Goal: Task Accomplishment & Management: Manage account settings

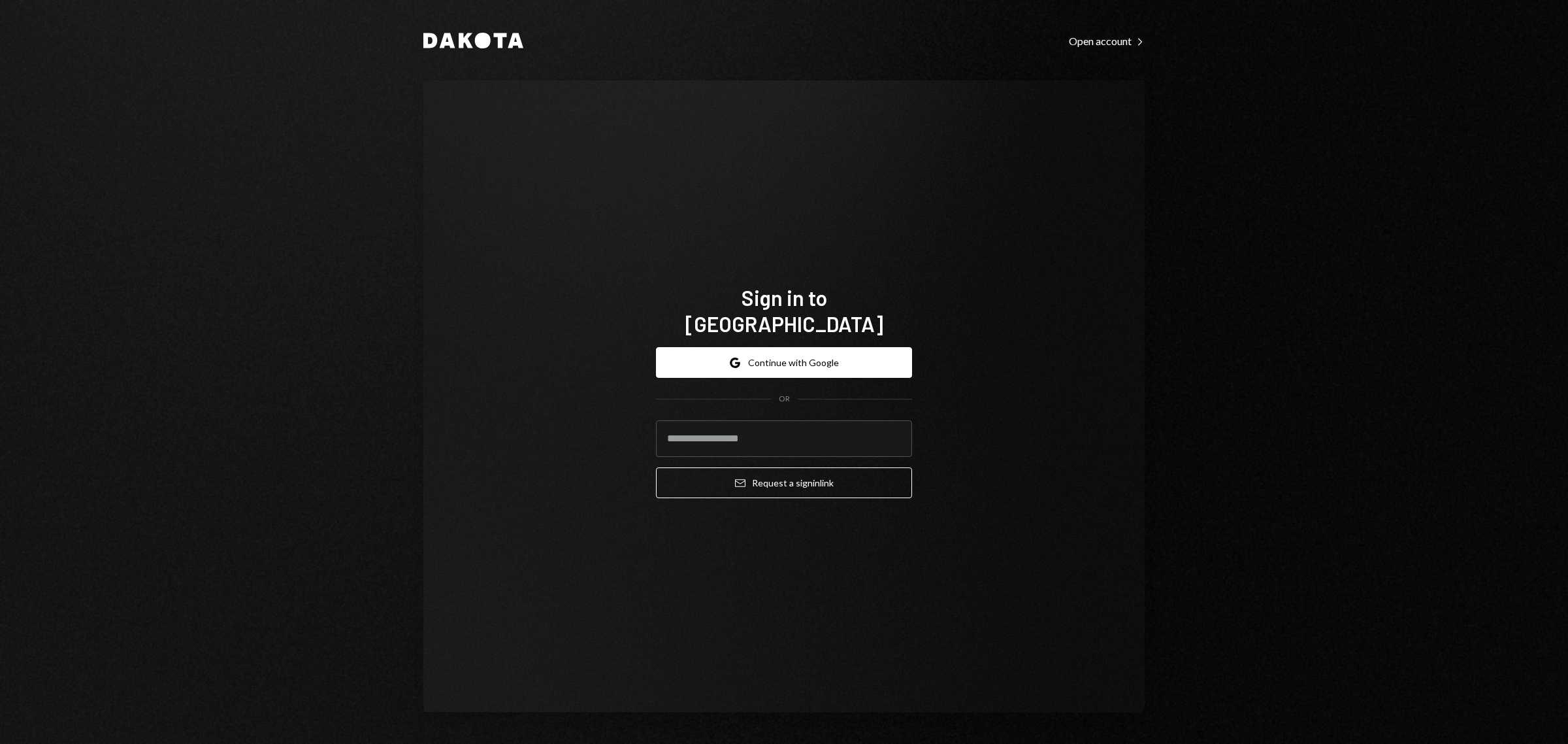
click at [1146, 291] on div "Dakota Open account Right Caret Sign in to [GEOGRAPHIC_DATA] Google Continue wi…" at bounding box center [784, 372] width 784 height 744
click at [848, 426] on input "email" at bounding box center [784, 439] width 256 height 37
type input "**********"
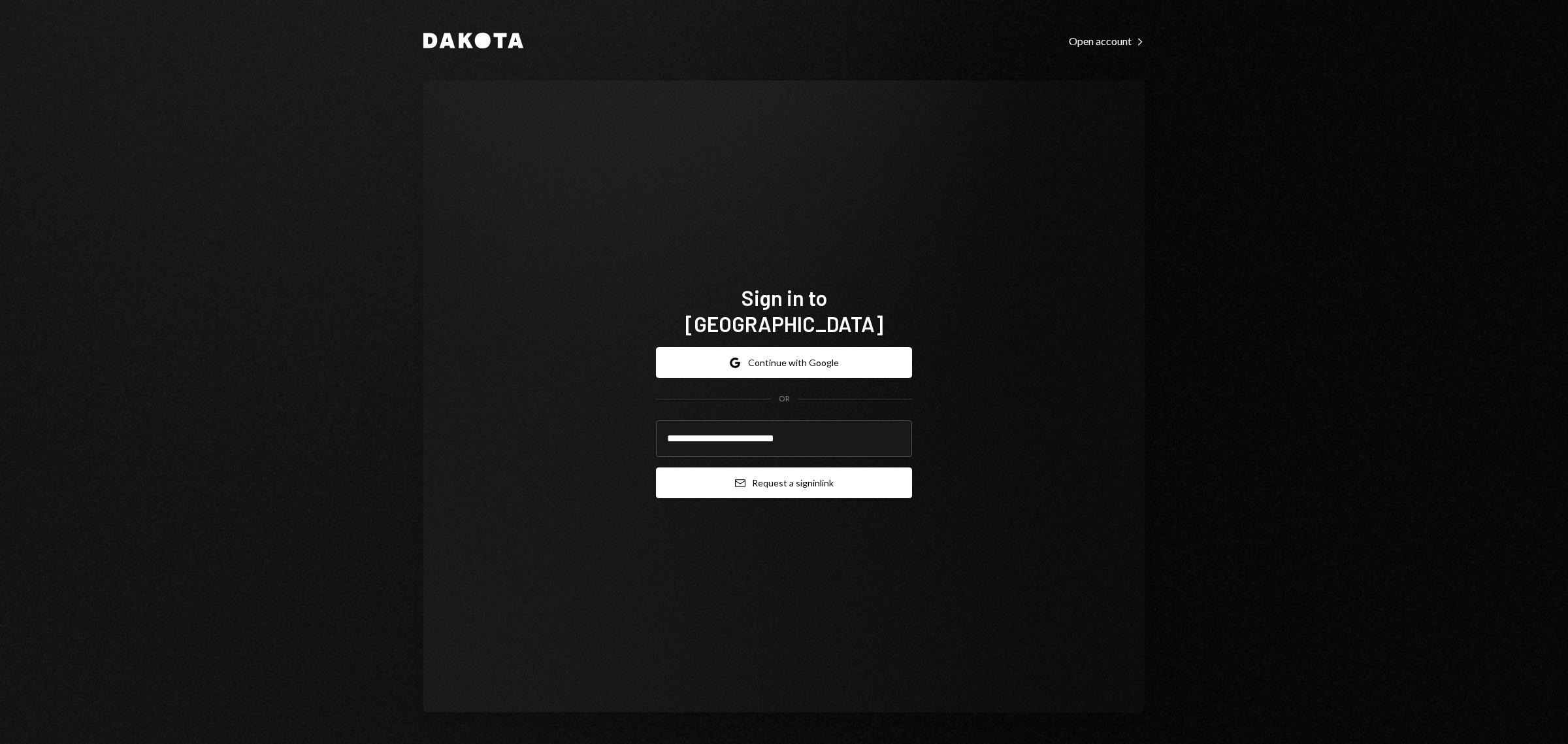
click at [844, 472] on button "Email Request a sign in link" at bounding box center [784, 482] width 256 height 31
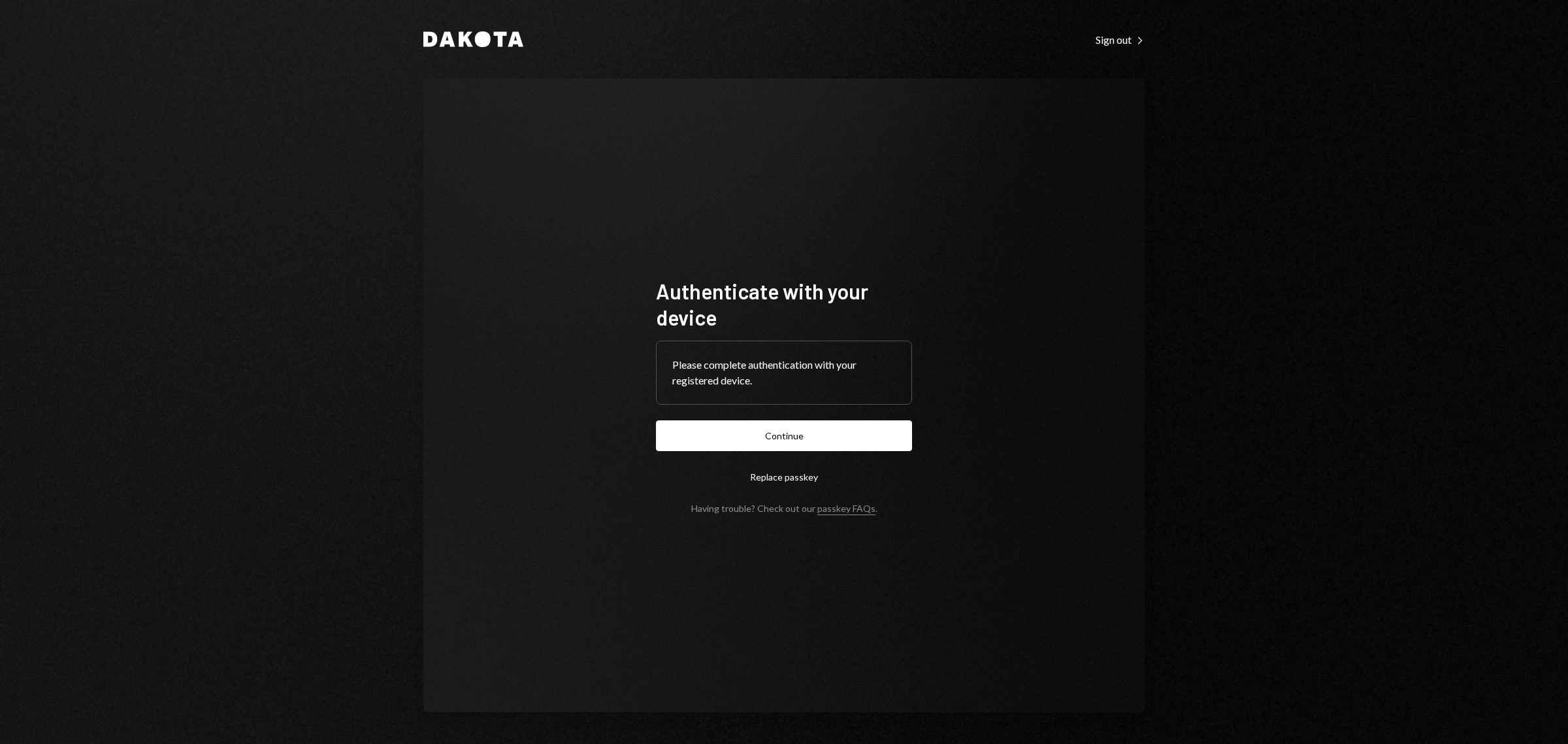
click at [846, 444] on button "Continue" at bounding box center [784, 436] width 256 height 31
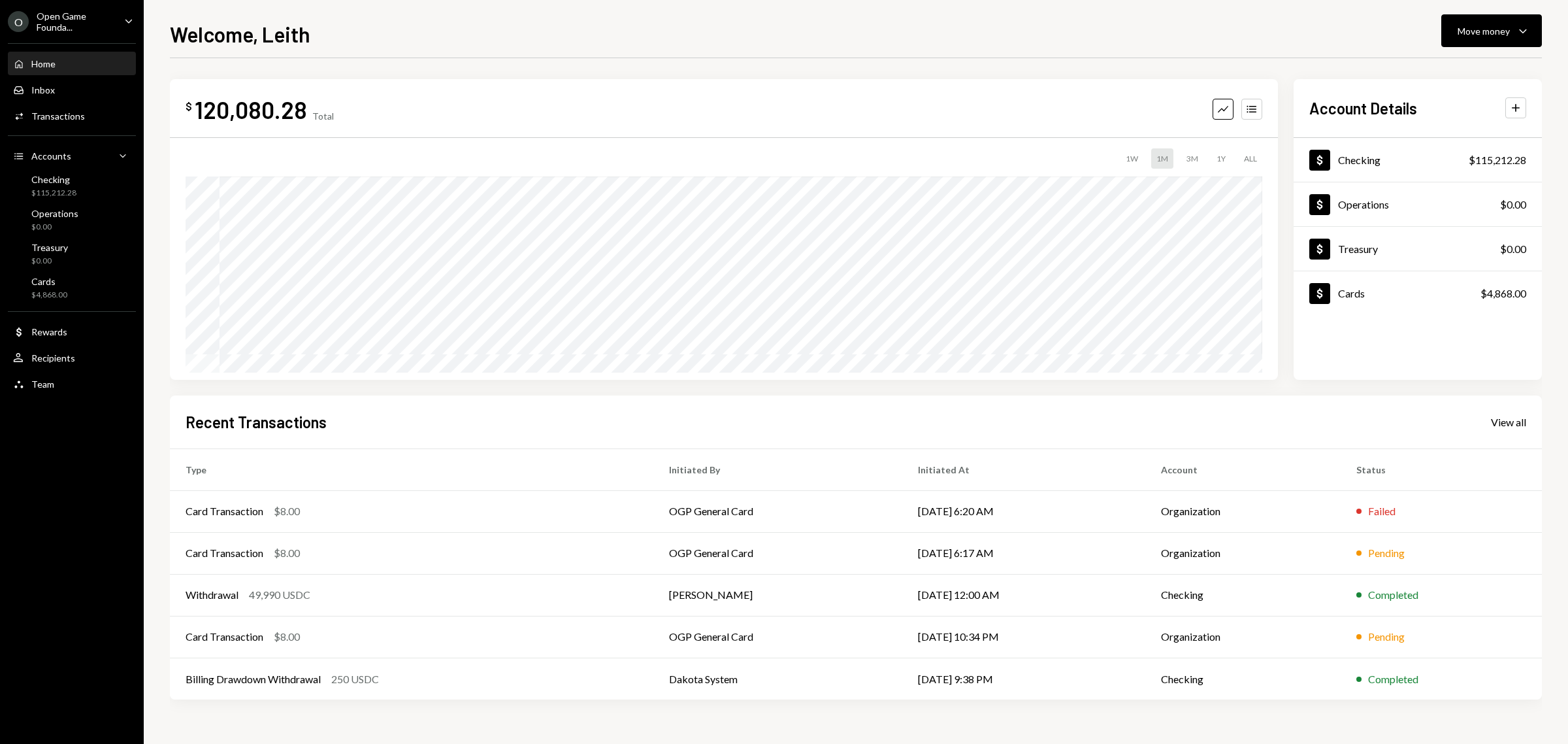
click at [95, 25] on div "Open Game Founda..." at bounding box center [75, 21] width 77 height 22
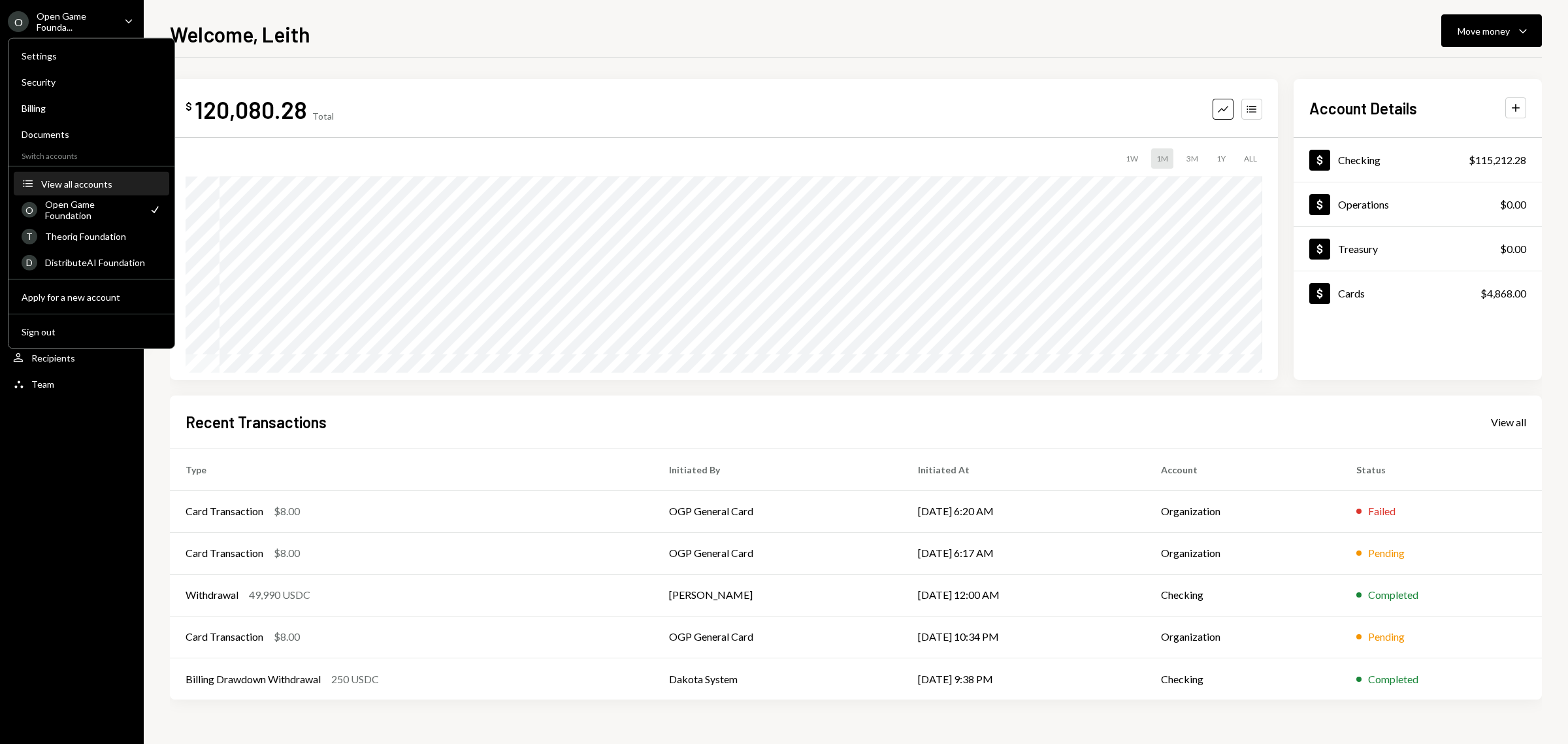
click at [111, 180] on div "View all accounts" at bounding box center [101, 183] width 120 height 11
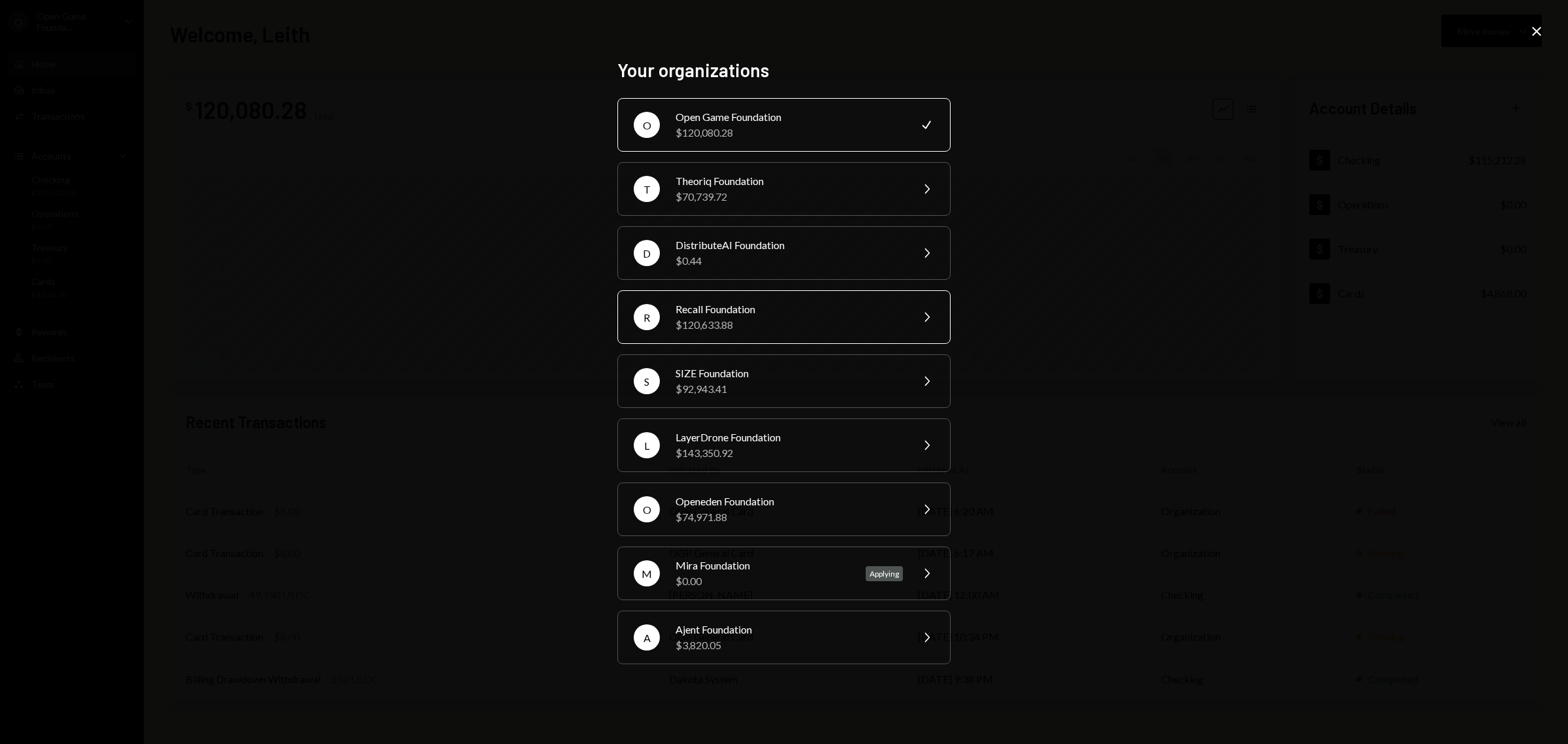
click at [797, 318] on div "$120,633.88" at bounding box center [789, 324] width 227 height 15
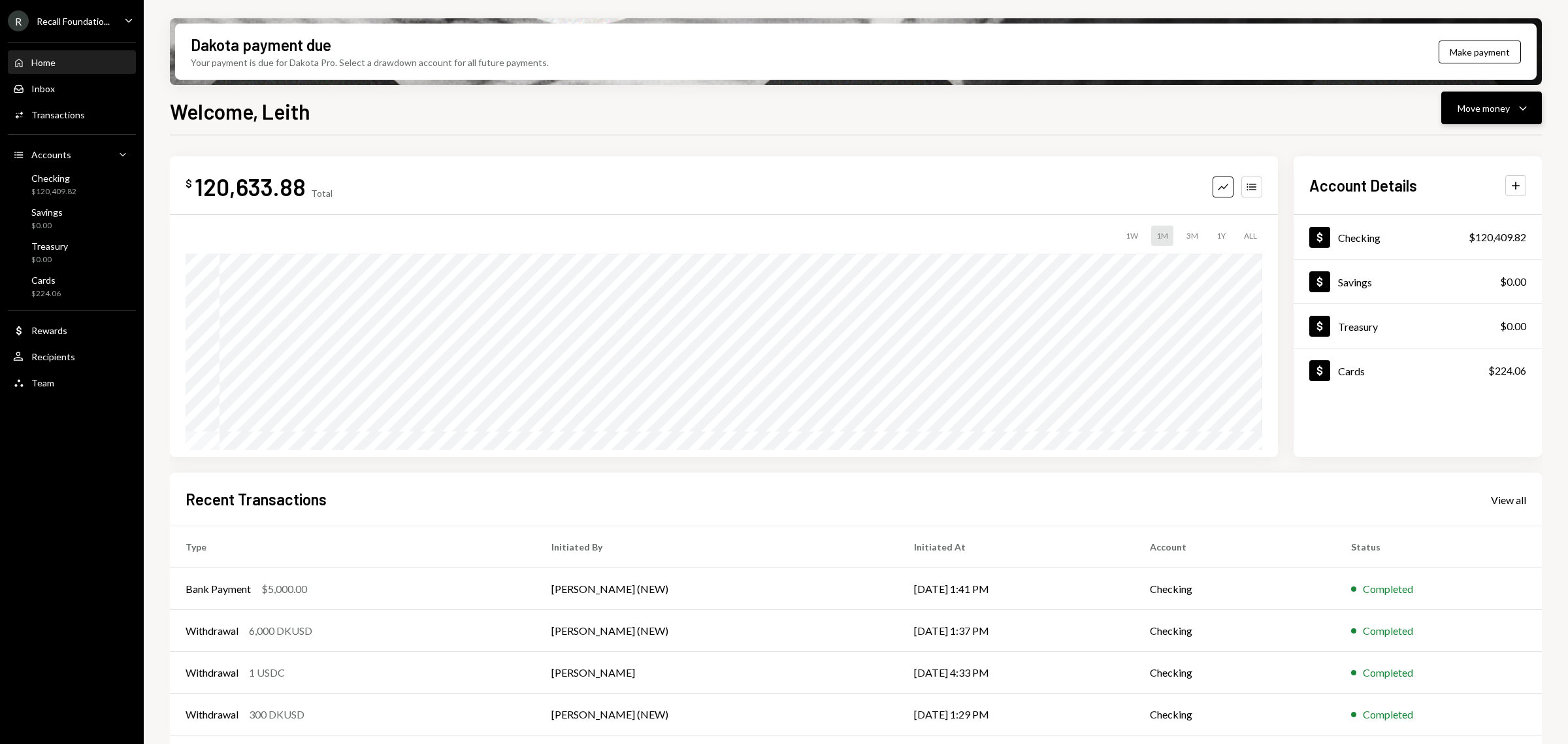
click at [1485, 108] on div "Move money" at bounding box center [1484, 108] width 52 height 14
click at [1468, 147] on div "Send" at bounding box center [1481, 147] width 95 height 14
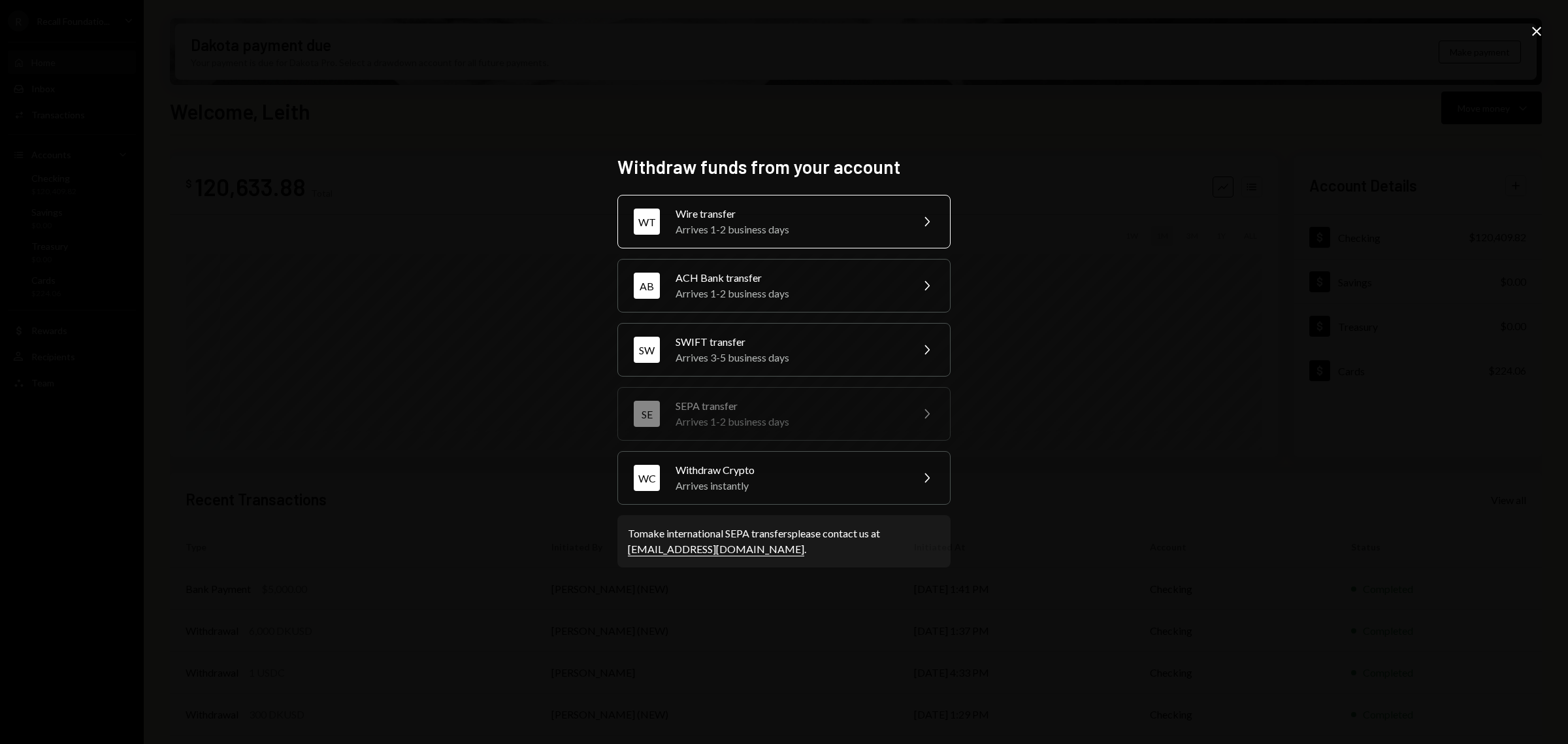
click at [883, 223] on div "Arrives 1-2 business days" at bounding box center [789, 229] width 227 height 15
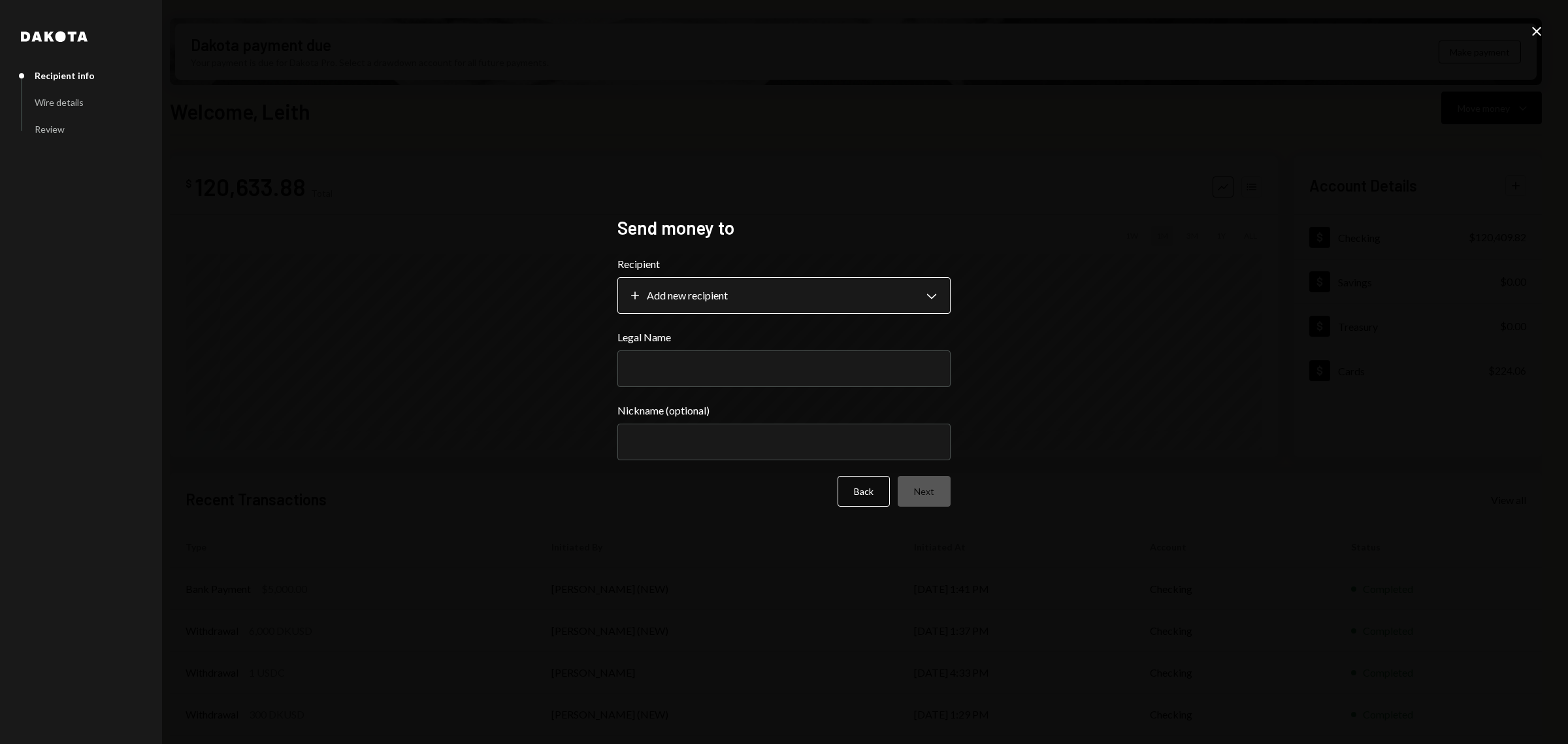
click at [922, 281] on body "R Recall Foundatio... Caret Down Home Home Inbox Inbox Activities Transactions …" at bounding box center [784, 372] width 1568 height 744
click at [1027, 289] on div "**********" at bounding box center [784, 372] width 1568 height 744
click at [1532, 39] on div "Close" at bounding box center [1537, 32] width 15 height 18
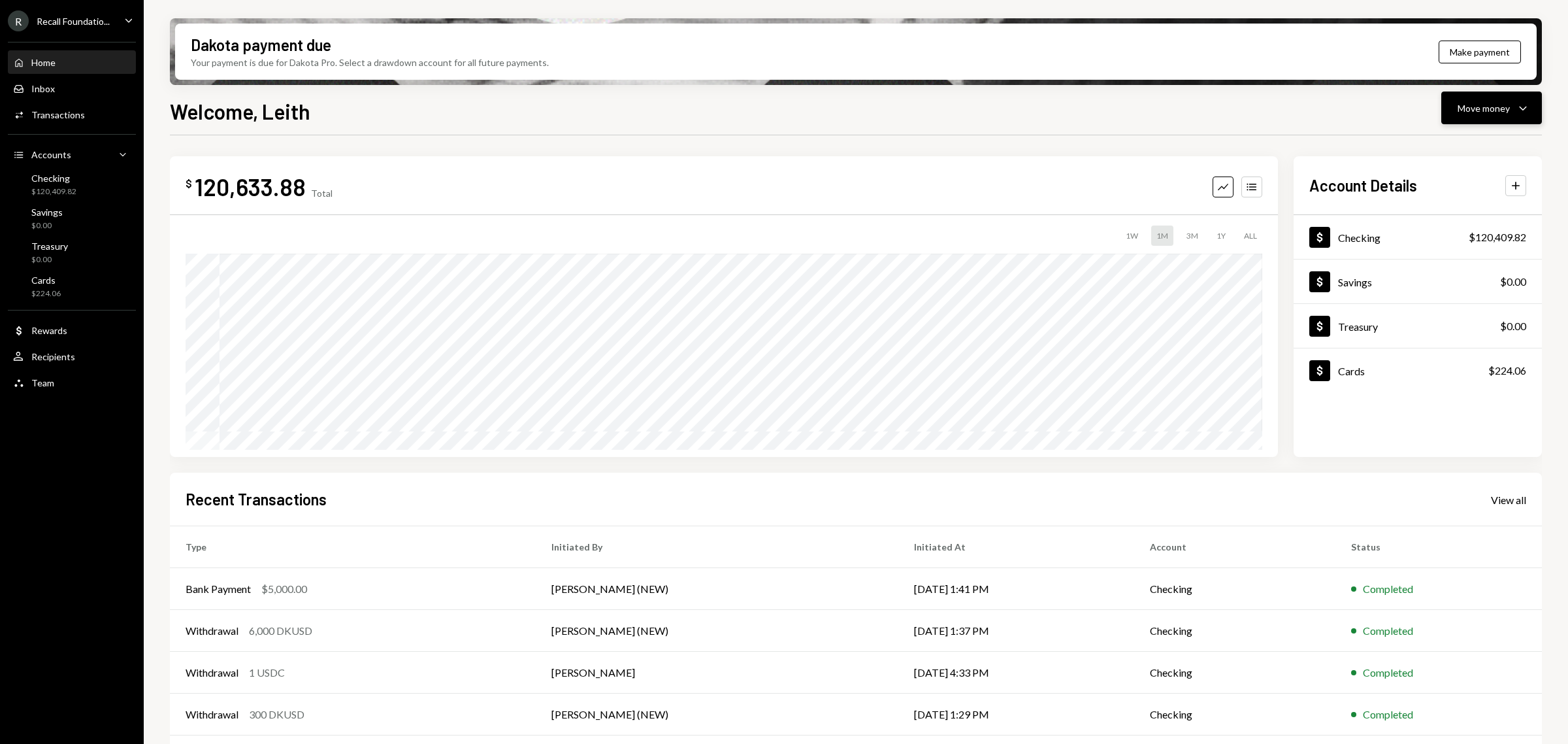
click at [1515, 111] on icon "Caret Down" at bounding box center [1523, 107] width 15 height 15
click at [1487, 156] on div "Withdraw Send" at bounding box center [1471, 147] width 130 height 29
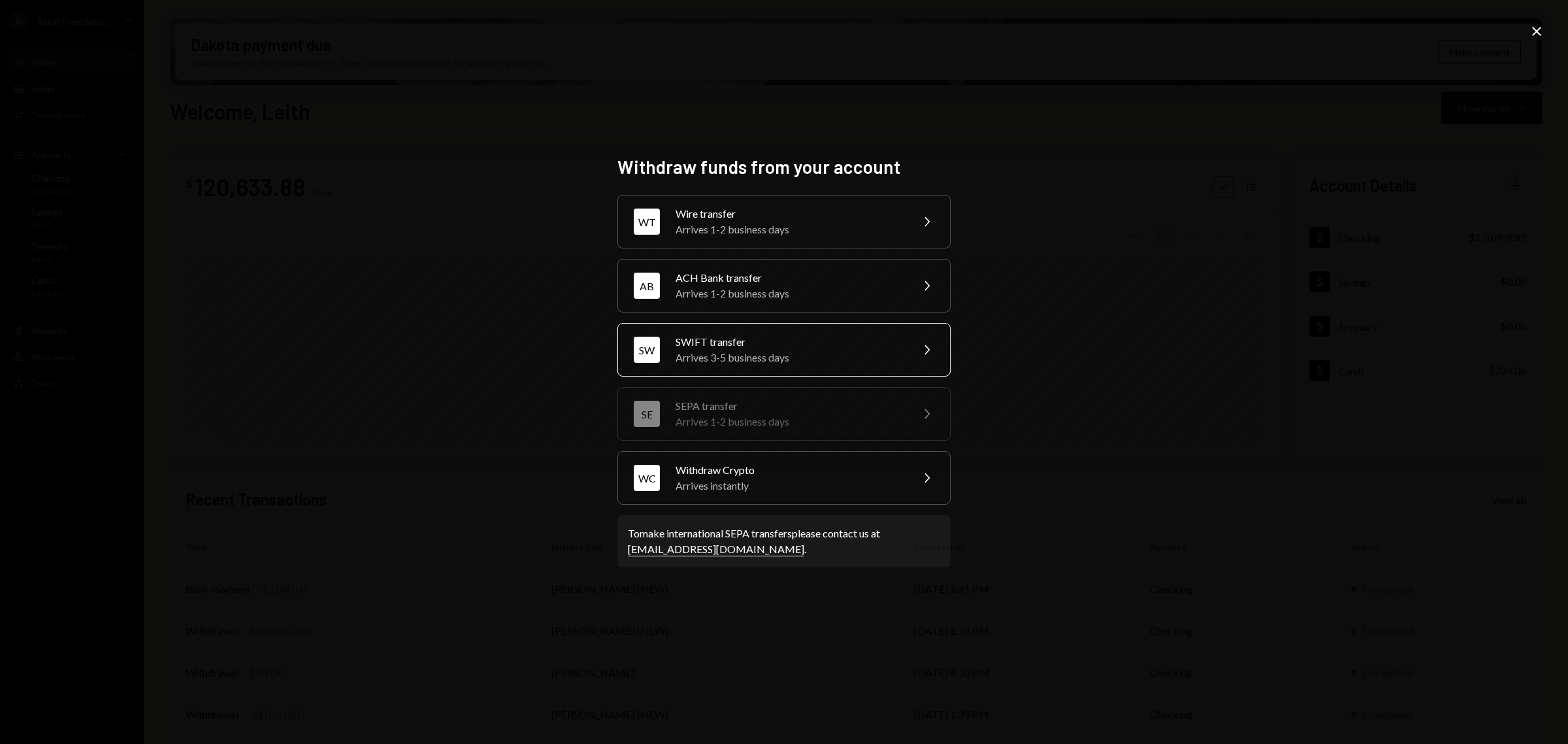
click at [919, 351] on icon "Chevron Right" at bounding box center [926, 350] width 15 height 15
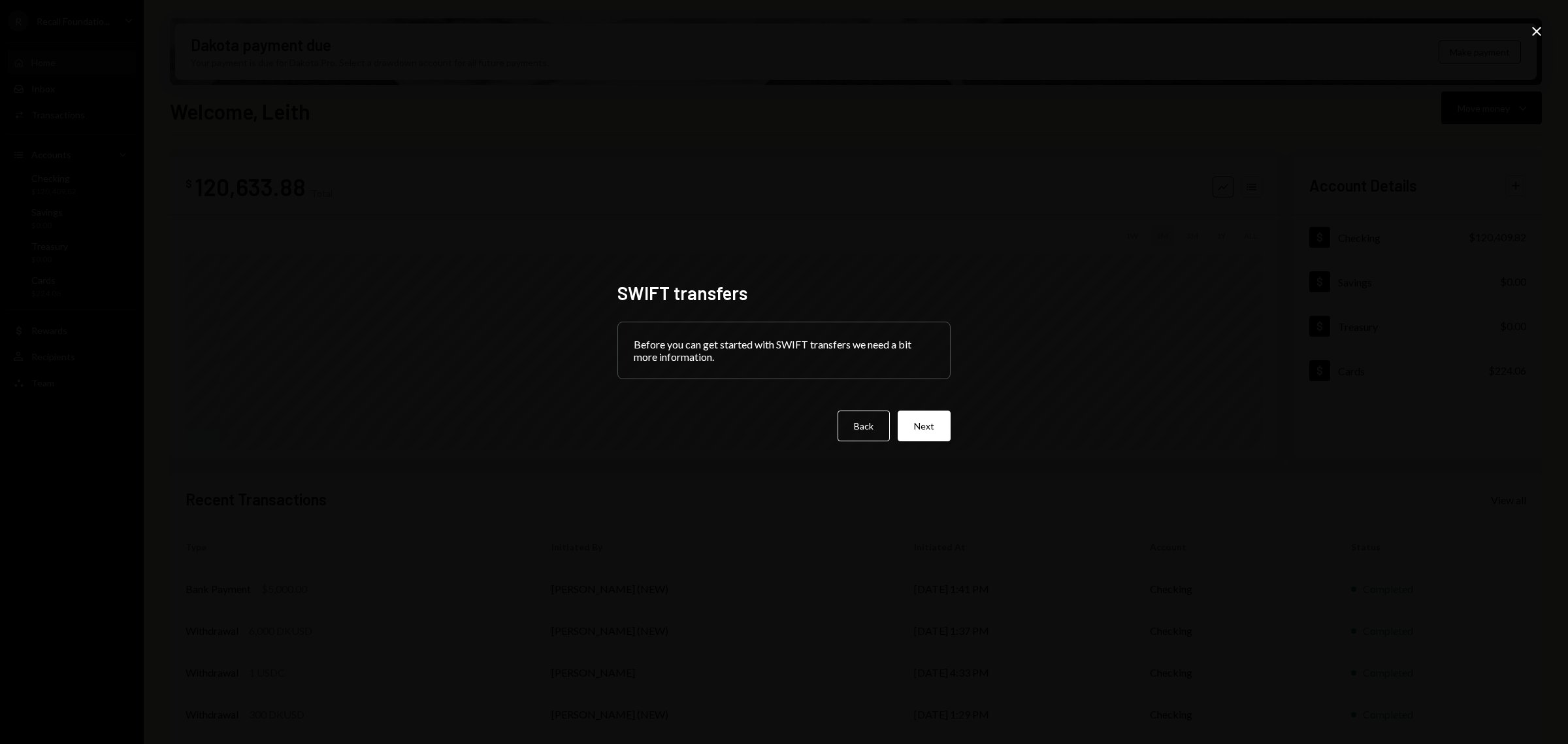
click at [1533, 31] on icon "Close" at bounding box center [1537, 31] width 15 height 15
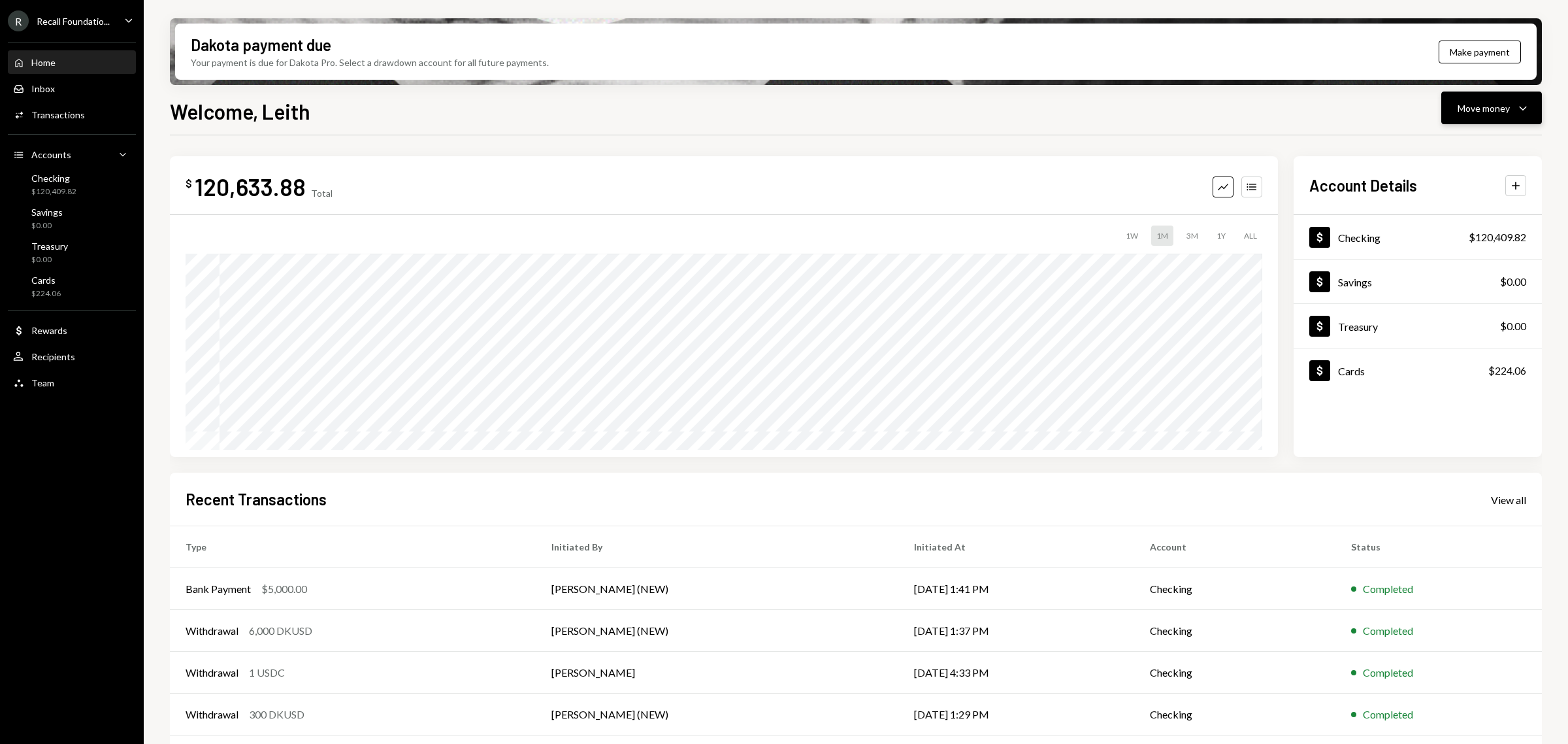
click at [1504, 100] on div "Move money Caret Down" at bounding box center [1491, 107] width 68 height 15
click at [1470, 204] on div "Deposit" at bounding box center [1481, 206] width 95 height 14
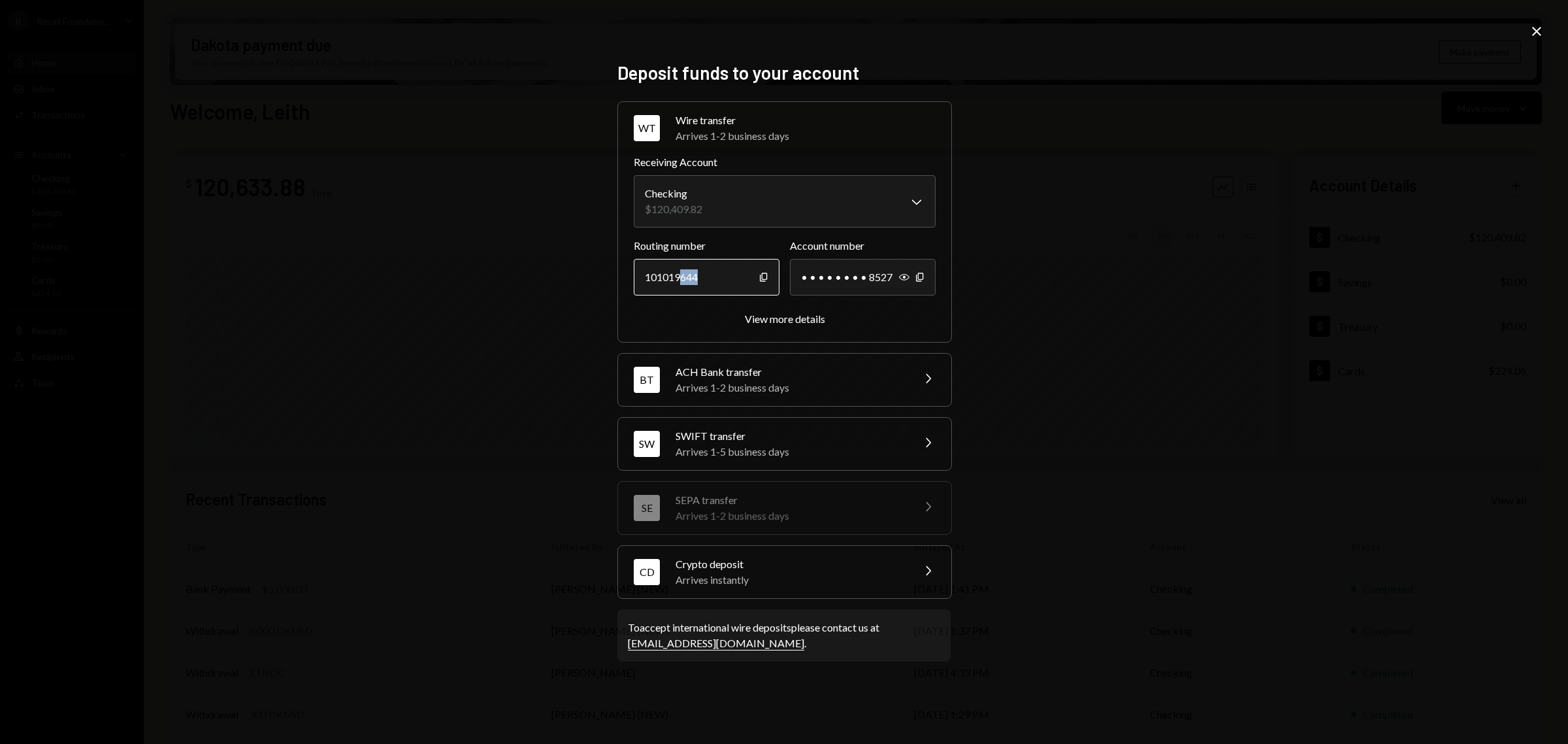
drag, startPoint x: 699, startPoint y: 276, endPoint x: 678, endPoint y: 272, distance: 21.4
click at [678, 272] on div "101019644" at bounding box center [706, 277] width 146 height 37
click at [713, 275] on div "101019644" at bounding box center [706, 277] width 146 height 37
